Goal: Information Seeking & Learning: Learn about a topic

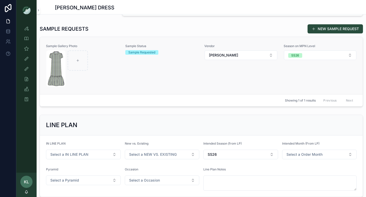
scroll to position [153, 0]
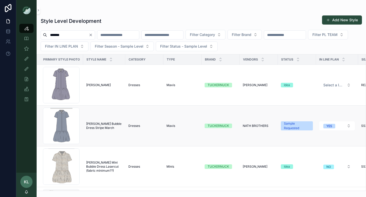
click at [103, 126] on span "[PERSON_NAME] Bubble Dress Stripe March" at bounding box center [104, 126] width 36 height 8
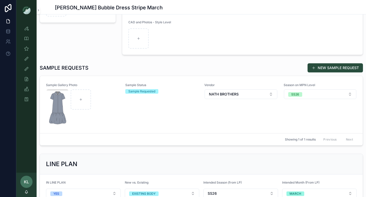
scroll to position [100, 0]
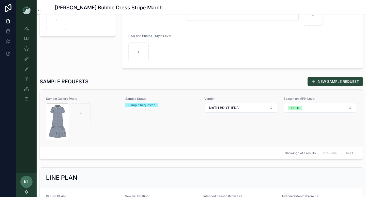
click at [112, 121] on div "scrollable content" at bounding box center [82, 121] width 73 height 37
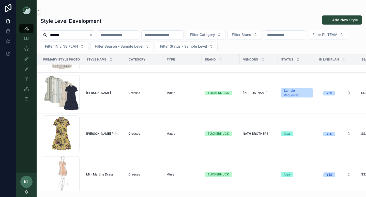
scroll to position [201, 0]
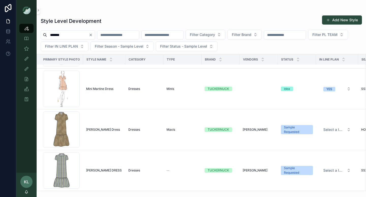
click at [93, 35] on icon "Clear" at bounding box center [91, 35] width 4 height 4
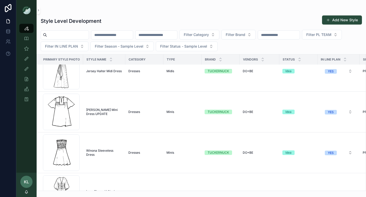
scroll to position [524, 0]
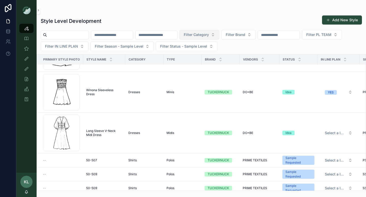
click at [219, 37] on button "Filter Category" at bounding box center [199, 35] width 40 height 10
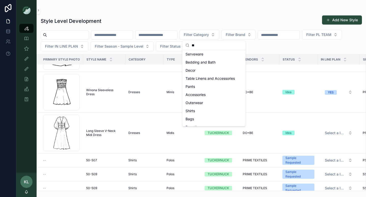
scroll to position [0, 0]
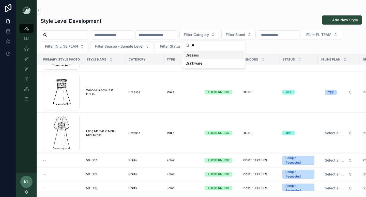
type input "**"
click at [196, 55] on span "Dresses" at bounding box center [191, 55] width 13 height 5
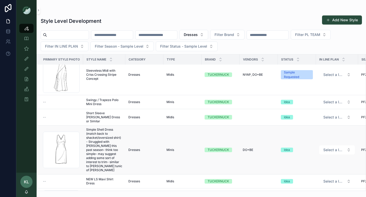
scroll to position [2194, 0]
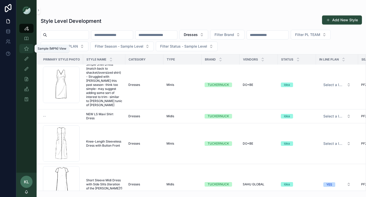
click at [26, 50] on icon "scrollable content" at bounding box center [26, 48] width 5 height 5
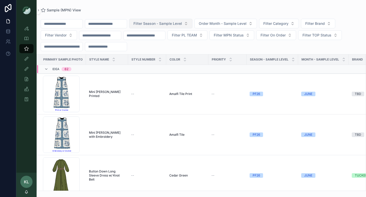
click at [182, 22] on span "Filter Season - Sample Level" at bounding box center [157, 23] width 48 height 5
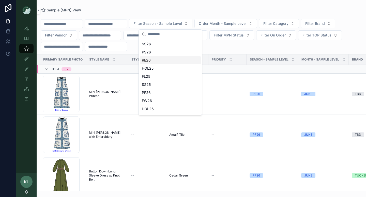
click at [158, 58] on div "RE26" at bounding box center [170, 60] width 61 height 8
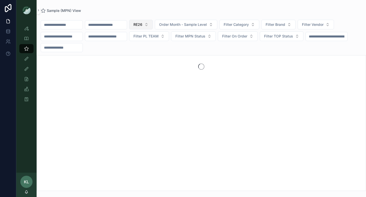
click at [153, 24] on button "RE26" at bounding box center [141, 25] width 24 height 10
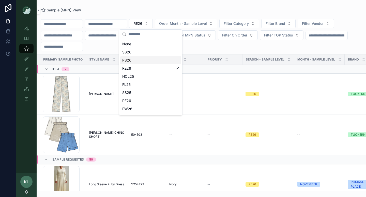
click at [156, 60] on div "PS26" at bounding box center [150, 60] width 61 height 8
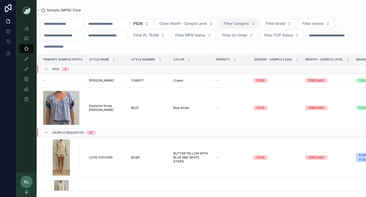
click at [259, 24] on button "Filter Category" at bounding box center [239, 24] width 40 height 10
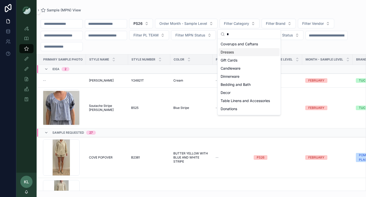
type input "*"
click at [234, 53] on div "Dresses" at bounding box center [248, 52] width 61 height 8
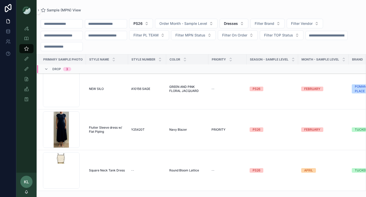
scroll to position [4552, 0]
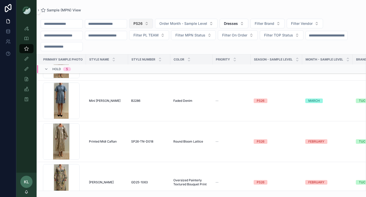
click at [153, 21] on button "PS26" at bounding box center [141, 24] width 24 height 10
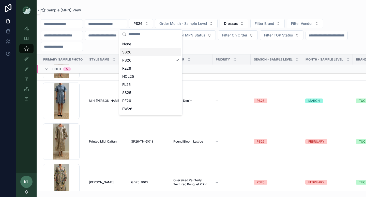
click at [139, 54] on div "SS26" at bounding box center [150, 52] width 61 height 8
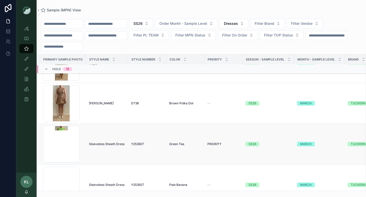
scroll to position [9038, 0]
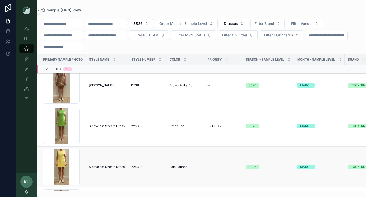
click at [104, 167] on span "Sleeveless Sheath Dress" at bounding box center [107, 167] width 36 height 4
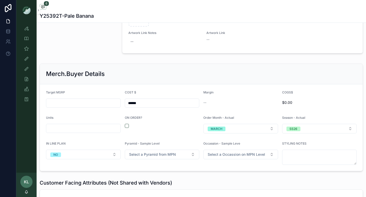
scroll to position [719, 0]
click at [74, 102] on input "scrollable content" at bounding box center [83, 103] width 74 height 7
click at [111, 72] on div "Merch.Buyer Details" at bounding box center [201, 74] width 310 height 8
click at [55, 104] on input "*******" at bounding box center [83, 103] width 74 height 7
click at [100, 85] on form "Target MSRP ******* COST $ ****** Margin 89% COGS$ $0.00 Units ON ORDER? Order …" at bounding box center [201, 128] width 322 height 87
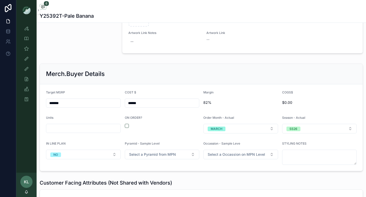
click at [54, 104] on input "*******" at bounding box center [83, 103] width 74 height 7
type input "*******"
